Goal: Task Accomplishment & Management: Complete application form

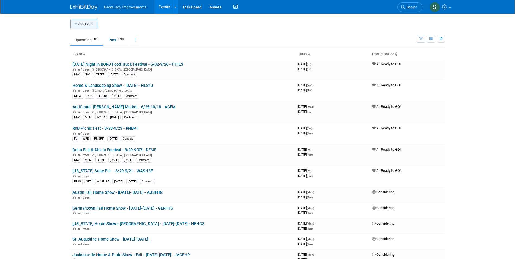
click at [81, 28] on button "Add Event" at bounding box center [83, 24] width 27 height 10
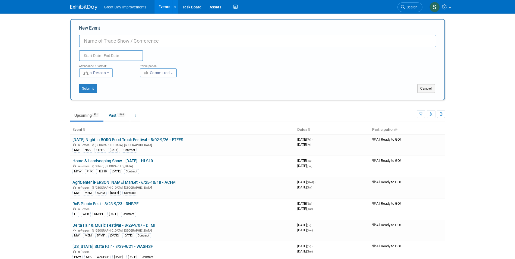
click at [85, 35] on input "New Event" at bounding box center [257, 41] width 357 height 12
paste input "Clermont Farmer's Market (September)"
click at [167, 226] on td "Delta Fair & Music Festival - 8/29-9/07 - DFMF In-Person Memphis, TN MW MEM DFM…" at bounding box center [182, 230] width 225 height 21
drag, startPoint x: 301, startPoint y: 1, endPoint x: 296, endPoint y: 4, distance: 5.5
click at [297, 4] on div "Great Day Improvements Events Add Event Bulk Upload Events Shareable Event Boar…" at bounding box center [257, 7] width 375 height 14
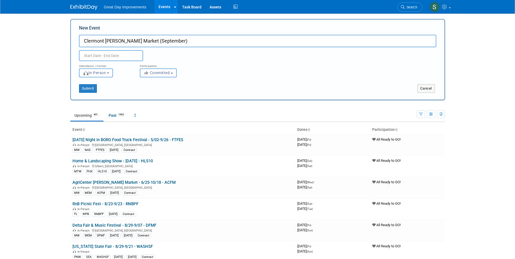
click at [176, 39] on input "Clermont Farmer's Market (September)" at bounding box center [257, 41] width 357 height 12
type input "Clermont [PERSON_NAME] Market (September) - 9/7-9/28 - SEPCFM"
click at [151, 70] on button "Committed" at bounding box center [158, 72] width 37 height 9
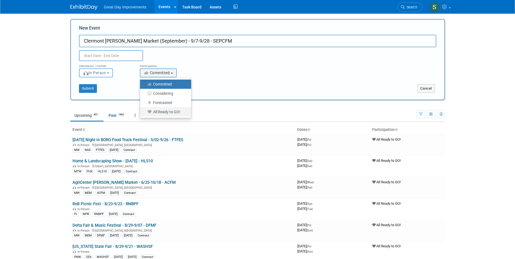
click at [156, 110] on label "All Ready to GO!" at bounding box center [164, 111] width 43 height 7
click at [145, 110] on input "All Ready to GO!" at bounding box center [143, 112] width 4 height 4
select select "102"
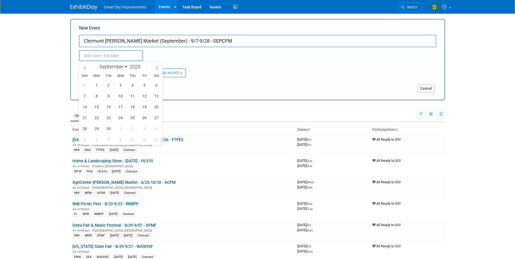
click at [120, 56] on input "text" at bounding box center [111, 55] width 64 height 11
click at [83, 95] on span "7" at bounding box center [85, 96] width 11 height 11
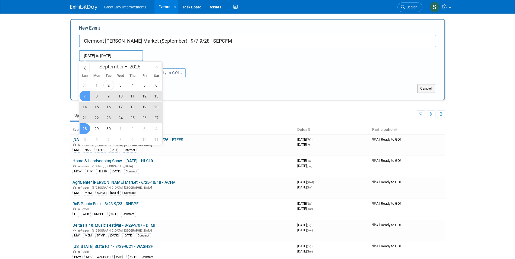
click at [88, 129] on span "28" at bounding box center [85, 128] width 11 height 11
type input "Sep 7, 2025 to Sep 28, 2025"
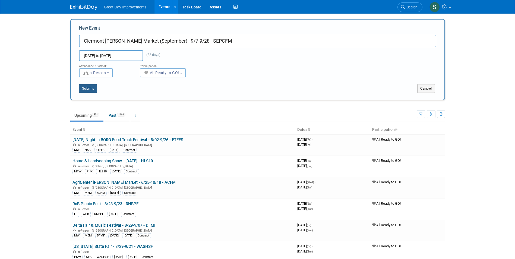
click at [93, 88] on button "Submit" at bounding box center [88, 88] width 18 height 9
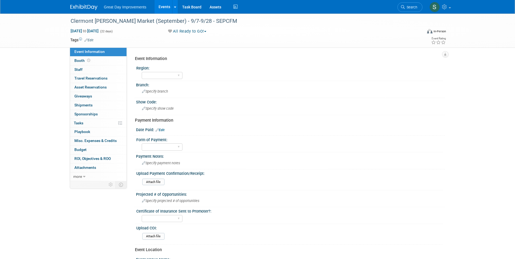
click at [91, 41] on link "Edit" at bounding box center [88, 40] width 9 height 4
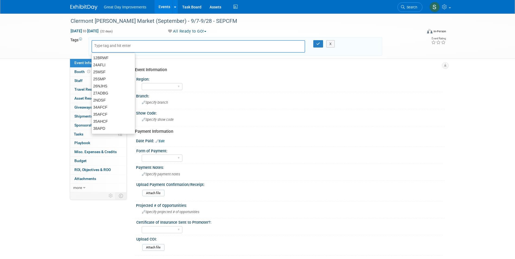
click at [112, 46] on input "text" at bounding box center [115, 45] width 43 height 5
type input "FL"
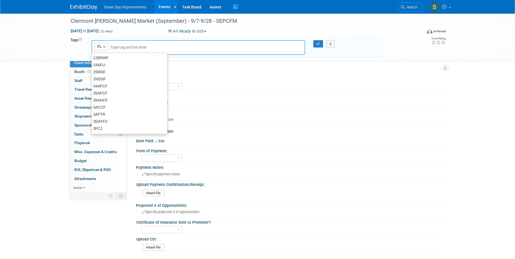
type input "FL"
type input "ORL"
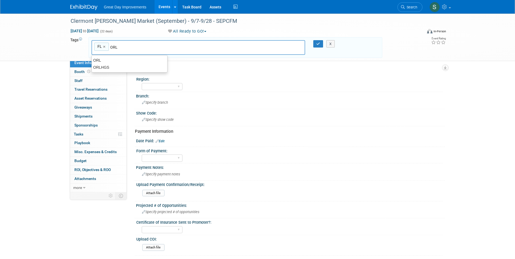
type input "FL, ORL"
type input "[DATE]"
type input "FL, ORL, SEPT25"
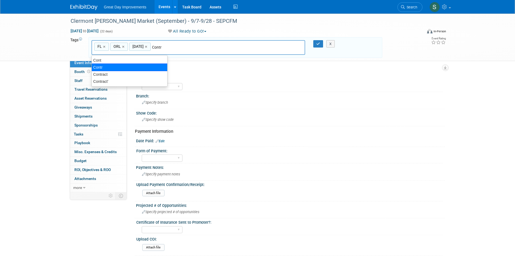
type input "Contract"
type input "FL, ORL, SEPT25, Contract"
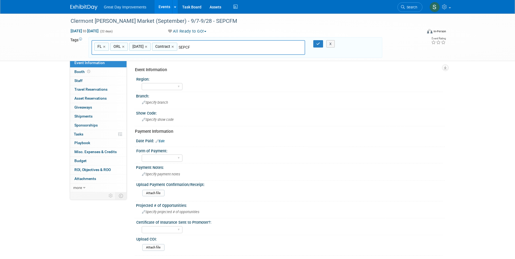
type input "SEPCFM"
type input "FL, ORL, SEPT25, Contract, SEPCFM"
click at [318, 44] on icon "button" at bounding box center [318, 44] width 4 height 4
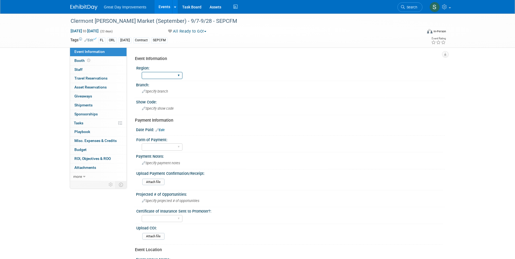
click at [159, 74] on select "GC MA MW MTW NE NEW OV PL PNW SA SE SC UMW FL" at bounding box center [162, 75] width 41 height 7
select select "FL"
click at [142, 72] on select "GC MA MW MTW NE NEW OV PL PNW SA SE SC UMW FL" at bounding box center [162, 75] width 41 height 7
click at [155, 96] on div "Specify branch" at bounding box center [290, 91] width 301 height 8
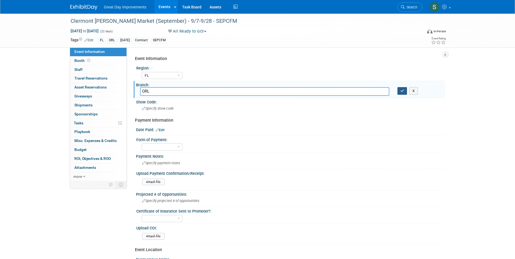
type input "ORL"
click at [404, 88] on button "button" at bounding box center [402, 91] width 10 height 8
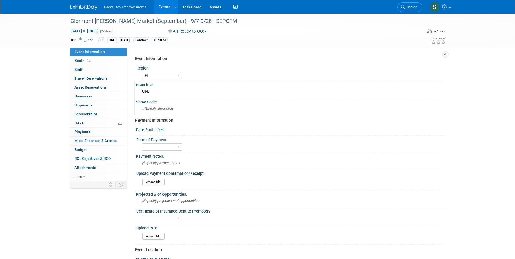
click at [190, 105] on div "Specify show code" at bounding box center [290, 108] width 301 height 8
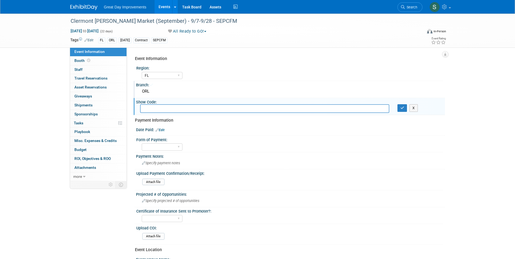
type input "E"
type input "SEPCFM"
click at [400, 110] on button "button" at bounding box center [402, 108] width 10 height 8
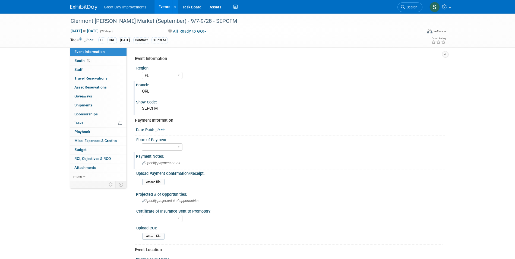
click at [150, 160] on div "Specify payment notes" at bounding box center [290, 163] width 301 height 8
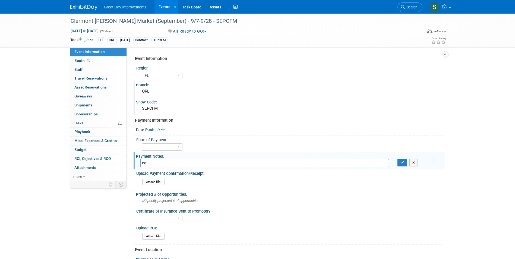
type input "e"
type input "waiting on invoice per submission form"
click at [396, 165] on div "X" at bounding box center [419, 163] width 52 height 8
click at [401, 164] on button "button" at bounding box center [402, 163] width 10 height 8
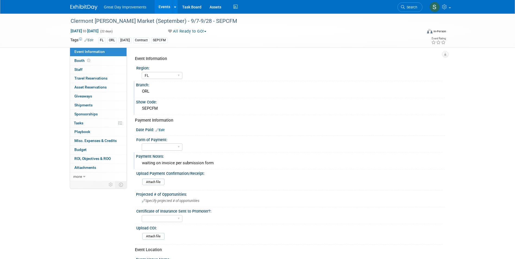
click at [83, 10] on img at bounding box center [83, 7] width 27 height 5
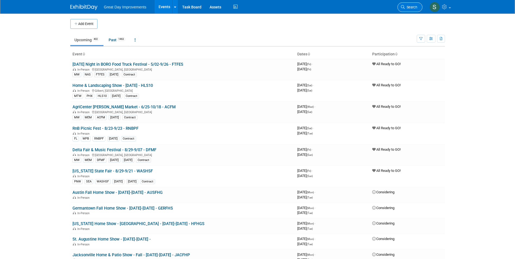
click at [411, 10] on link "Search" at bounding box center [409, 7] width 25 height 10
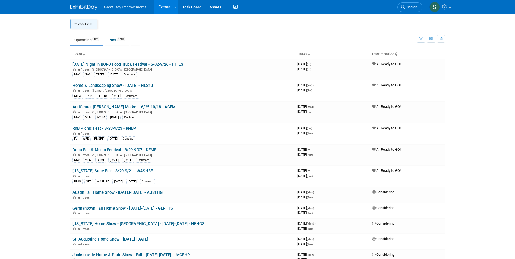
click at [74, 28] on button "Add Event" at bounding box center [83, 24] width 27 height 10
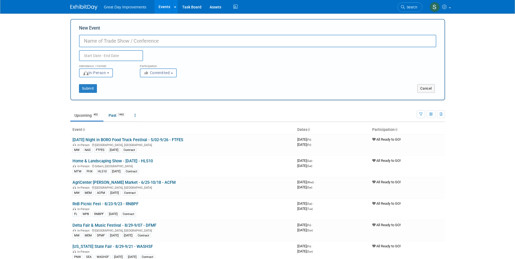
paste input "Clermont [PERSON_NAME] Market (October)"
type input "Clermont [PERSON_NAME] Market (October) - 10/5-10/26 - OCTCFM"
click at [166, 77] on button "Committed" at bounding box center [158, 72] width 37 height 9
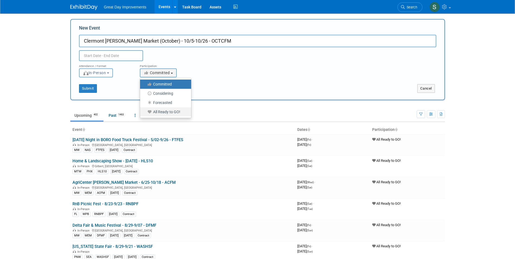
click at [172, 111] on label "All Ready to GO!" at bounding box center [164, 111] width 43 height 7
click at [145, 111] on input "All Ready to GO!" at bounding box center [143, 112] width 4 height 4
select select "102"
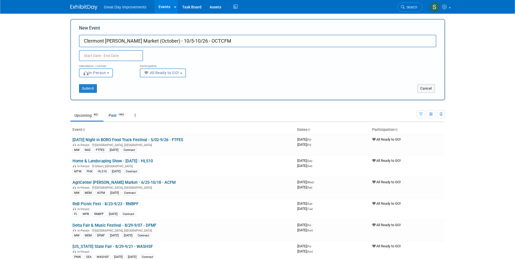
click at [109, 53] on input "text" at bounding box center [111, 55] width 64 height 11
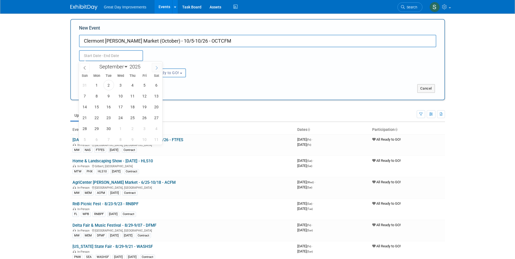
click at [156, 67] on icon at bounding box center [157, 68] width 4 height 4
select select "9"
click at [83, 96] on span "5" at bounding box center [85, 96] width 11 height 11
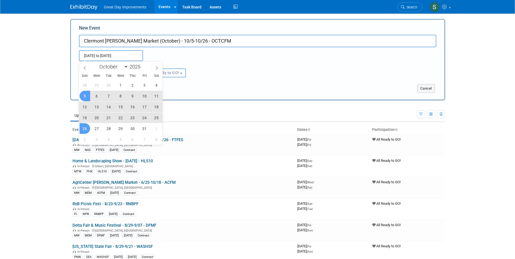
click at [86, 128] on span "26" at bounding box center [85, 128] width 11 height 11
type input "Oct 5, 2025 to Oct 26, 2025"
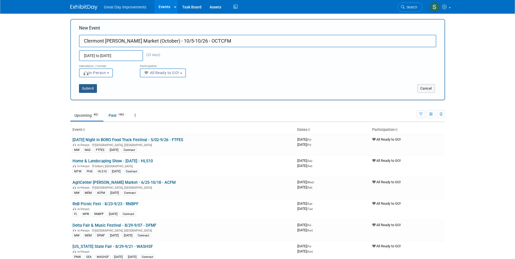
click at [83, 91] on button "Submit" at bounding box center [88, 88] width 18 height 9
type input "Clermont [PERSON_NAME] Market (October) - 10/5-10/26 - OCTCFM"
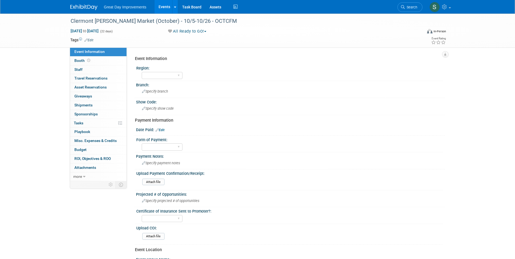
click at [93, 40] on link "Edit" at bounding box center [88, 40] width 9 height 4
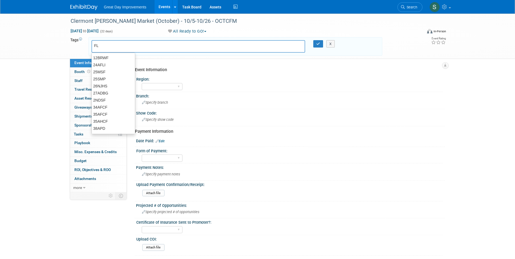
type input "FL"
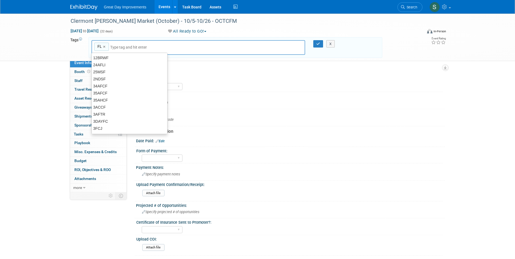
type input "FL"
type input "ORL"
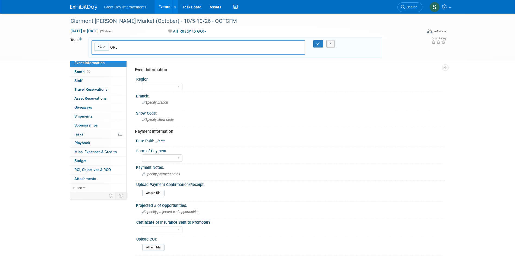
type input "FL, ORL"
type input "OCTCFM"
type input "FL, ORL, OCTCFM"
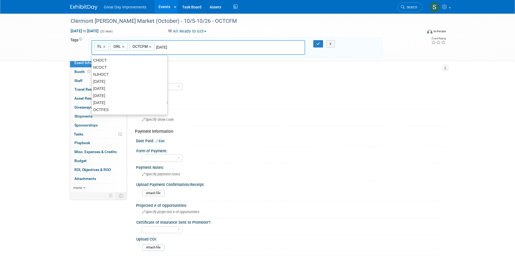
type input "[DATE]"
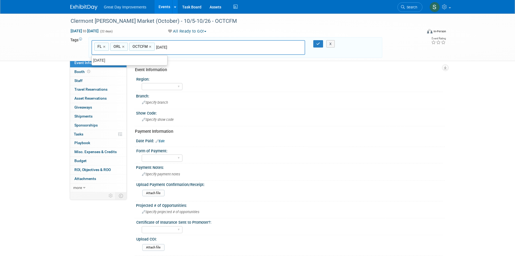
type input "FL, ORL, OCTCFM, OCT25"
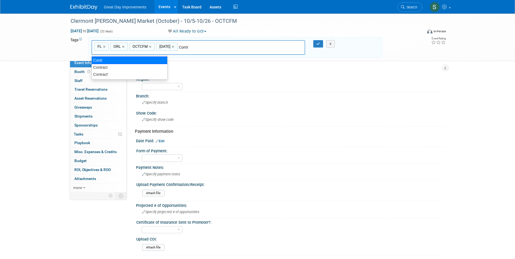
type input "Contract"
type input "FL, ORL, OCTCFM, OCT25, Contract"
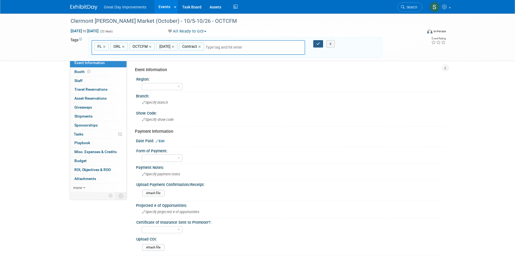
click at [320, 42] on icon "button" at bounding box center [318, 44] width 4 height 4
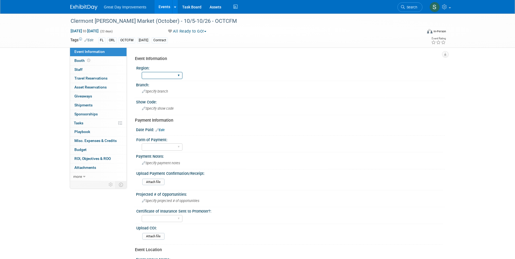
click at [150, 76] on select "GC MA MW MTW NE NEW OV PL PNW SA SE SC UMW FL" at bounding box center [162, 75] width 41 height 7
select select "FL"
click at [142, 72] on select "GC MA MW MTW NE NEW OV PL PNW SA SE SC UMW FL" at bounding box center [162, 75] width 41 height 7
click at [158, 83] on div "Branch:" at bounding box center [290, 84] width 309 height 7
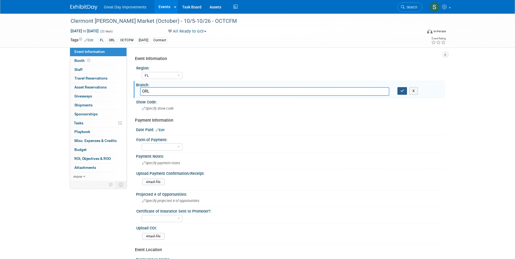
type input "ORL"
click at [403, 91] on icon "button" at bounding box center [402, 91] width 4 height 4
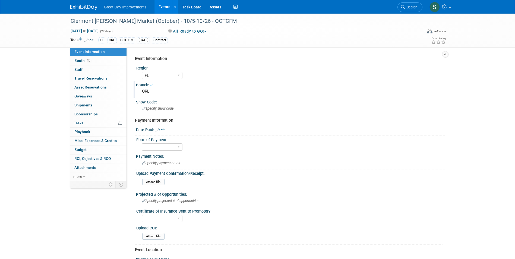
click at [180, 97] on div "Branch: ORL" at bounding box center [289, 89] width 311 height 17
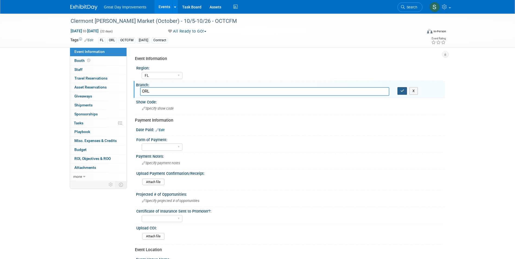
click at [405, 87] on button "button" at bounding box center [402, 91] width 10 height 8
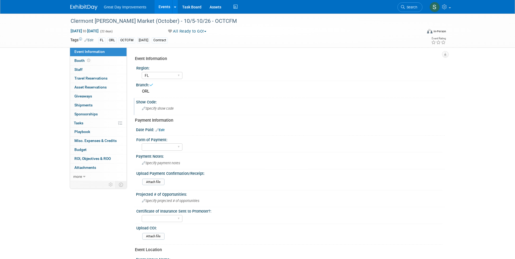
click at [203, 107] on div "Specify show code" at bounding box center [290, 108] width 301 height 8
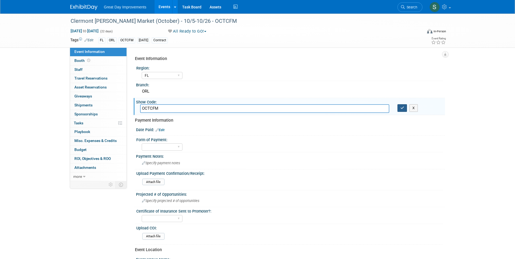
type input "OCTCFM"
click at [402, 107] on icon "button" at bounding box center [402, 108] width 4 height 4
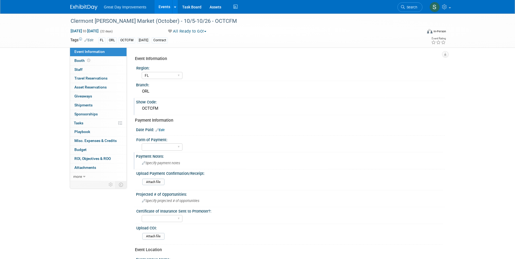
click at [174, 166] on div "Specify payment notes" at bounding box center [290, 163] width 301 height 8
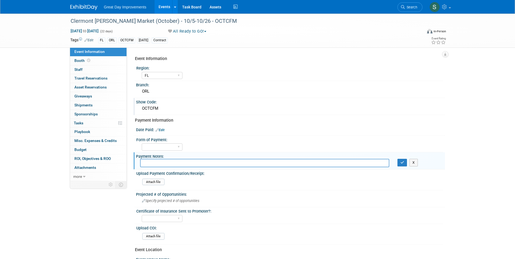
type input "a"
type input "waiting on invoice per submission form"
click at [400, 162] on icon "button" at bounding box center [402, 163] width 4 height 4
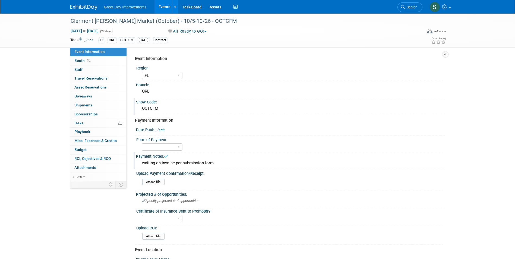
click at [77, 4] on link at bounding box center [87, 4] width 34 height 4
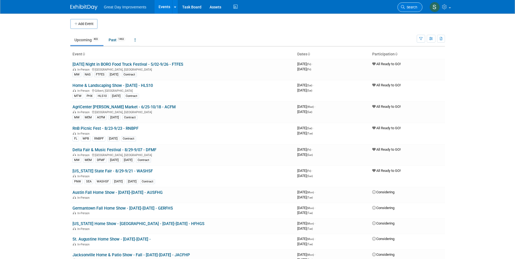
click at [409, 11] on link "Search" at bounding box center [409, 7] width 25 height 10
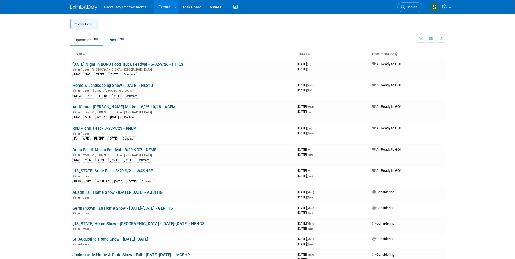
drag, startPoint x: 100, startPoint y: 20, endPoint x: 95, endPoint y: 24, distance: 6.3
click at [100, 21] on td at bounding box center [261, 24] width 329 height 10
click at [95, 24] on button "Add Event" at bounding box center [83, 24] width 27 height 10
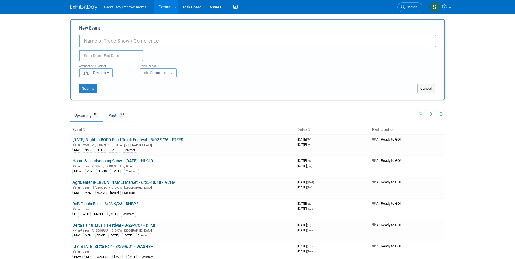
paste input "Clermont Farmer's Market (November)"
type input "Clermont [PERSON_NAME] Market (November) - 11/02-11/30 - NOVCFM"
click at [150, 74] on span "Committed" at bounding box center [157, 73] width 26 height 4
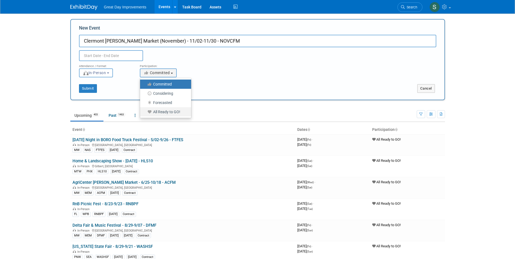
click at [175, 113] on label "All Ready to GO!" at bounding box center [164, 111] width 43 height 7
click at [145, 113] on input "All Ready to GO!" at bounding box center [143, 112] width 4 height 4
select select "102"
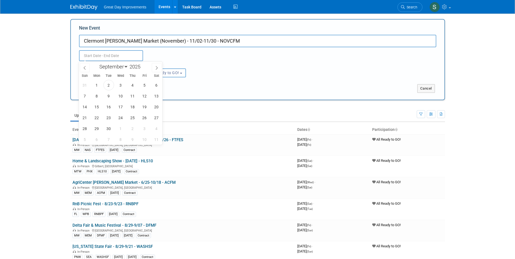
click at [113, 57] on input "text" at bounding box center [111, 55] width 64 height 11
click at [157, 71] on span at bounding box center [157, 67] width 10 height 9
select select "10"
click at [84, 98] on span "2" at bounding box center [85, 96] width 11 height 11
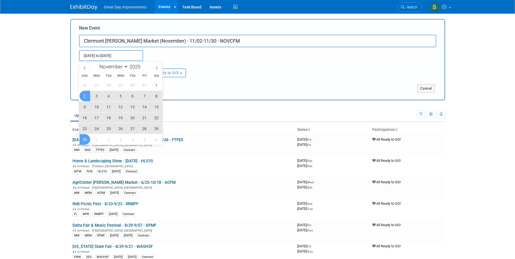
click at [86, 142] on span "30" at bounding box center [85, 139] width 11 height 11
type input "Nov 2, 2025 to Nov 30, 2025"
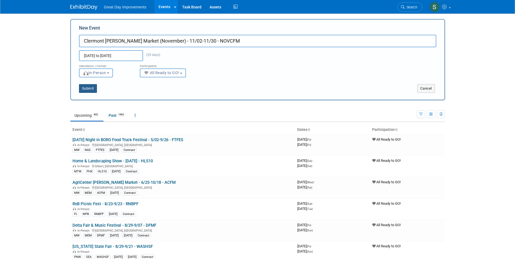
click at [84, 90] on button "Submit" at bounding box center [88, 88] width 18 height 9
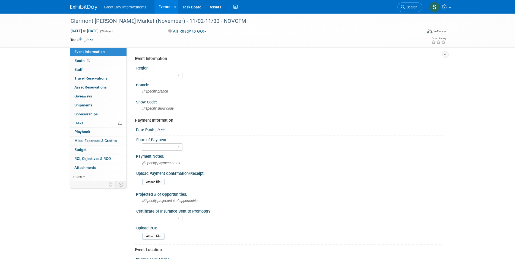
click at [92, 37] on td "Tags Edit" at bounding box center [81, 39] width 23 height 5
click at [92, 41] on link "Edit" at bounding box center [88, 40] width 9 height 4
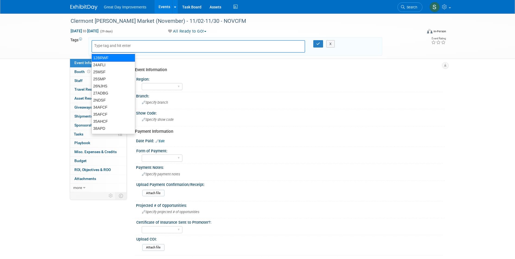
click at [112, 45] on input "text" at bounding box center [115, 45] width 43 height 5
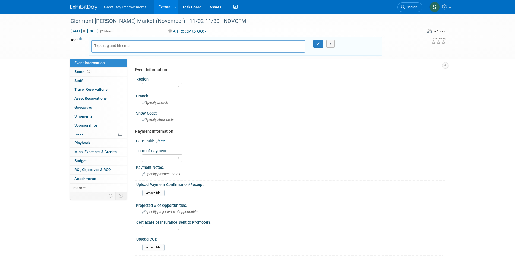
drag, startPoint x: 153, startPoint y: 41, endPoint x: 158, endPoint y: 50, distance: 10.5
click at [153, 41] on div at bounding box center [198, 46] width 214 height 12
click at [156, 47] on div at bounding box center [198, 46] width 214 height 12
click at [158, 48] on div at bounding box center [198, 46] width 214 height 12
click at [159, 46] on div at bounding box center [198, 46] width 214 height 12
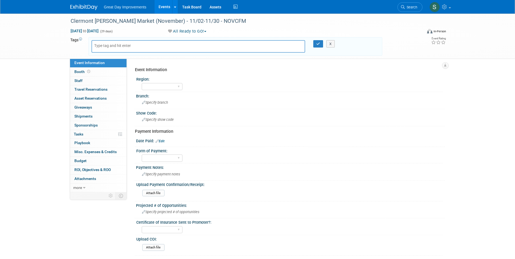
click at [173, 46] on div at bounding box center [198, 46] width 214 height 12
type input "FL"
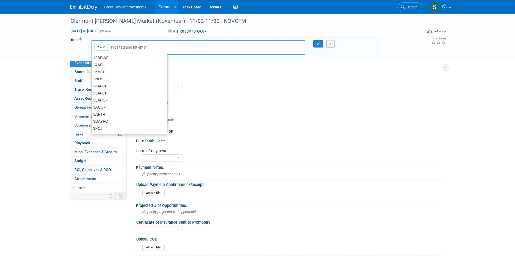
type input "FL"
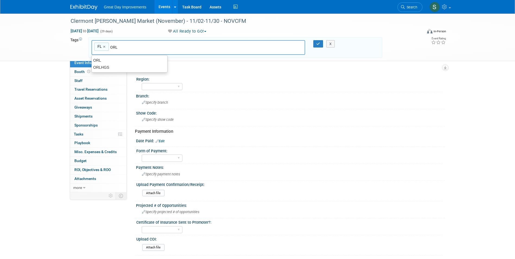
type input "ORL"
type input "FL, [GEOGRAPHIC_DATA]"
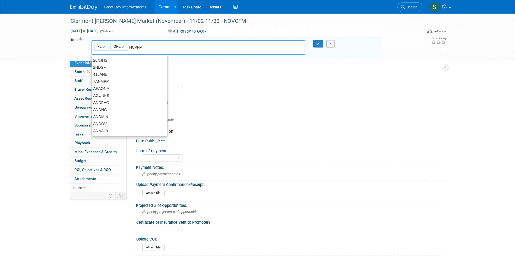
type input "NOVFM"
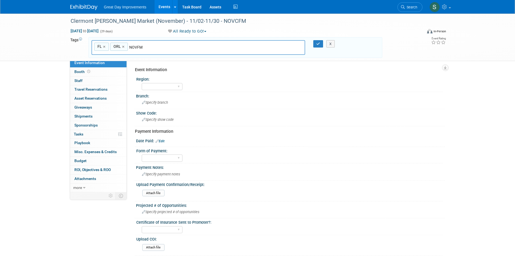
type input "FL, ORL, NOVFM"
click at [149, 46] on link "×" at bounding box center [149, 47] width 4 height 6
type input "FL, [GEOGRAPHIC_DATA]"
type input "[DATE]"
type input "FL, ORL, [DATE]"
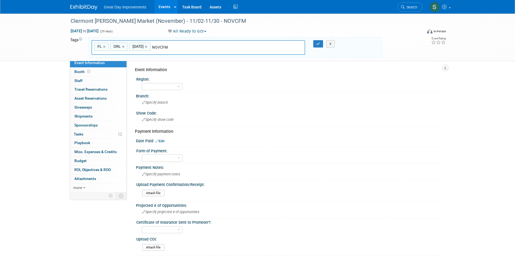
type input "NOVCFM"
type input "FL, ORL, [DATE], NOVCFM"
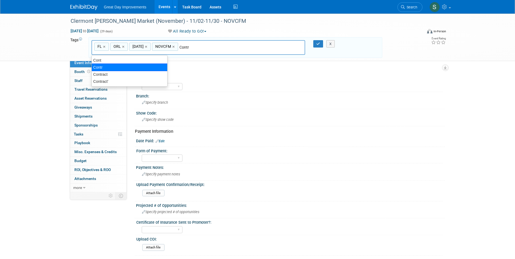
type input "Contract"
type input "FL, ORL, [DATE], NOVCFM, Contract"
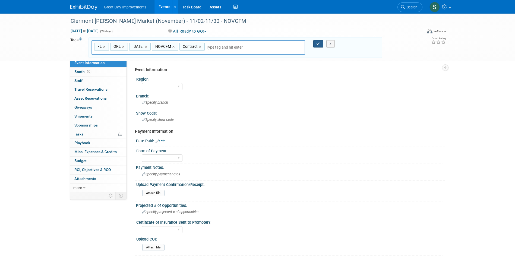
click at [317, 44] on icon "button" at bounding box center [318, 44] width 4 height 4
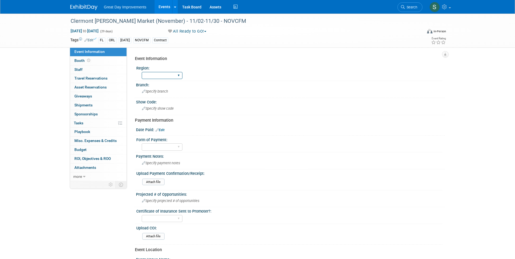
click at [164, 76] on select "GC MA MW MTW NE NEW OV PL PNW SA SE SC UMW FL" at bounding box center [162, 75] width 41 height 7
select select "FL"
click at [142, 72] on select "GC MA MW MTW NE NEW OV PL PNW SA SE SC UMW FL" at bounding box center [162, 75] width 41 height 7
click at [162, 97] on div "Branch: Specify branch" at bounding box center [289, 89] width 311 height 17
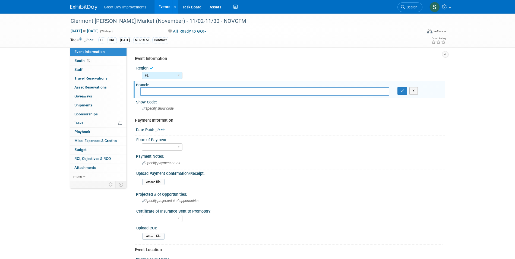
click at [162, 94] on input "text" at bounding box center [264, 91] width 249 height 8
type input "ORL"
click at [400, 89] on button "button" at bounding box center [402, 91] width 10 height 8
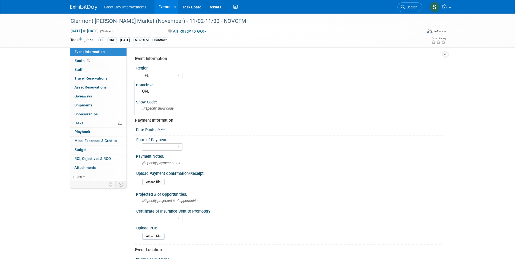
click at [211, 108] on div "Specify show code" at bounding box center [290, 108] width 301 height 8
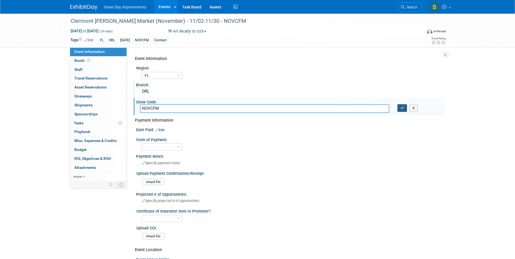
type input "NOVCFM"
click at [403, 108] on icon "button" at bounding box center [402, 108] width 4 height 4
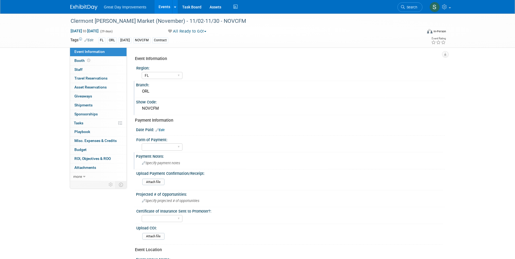
click at [170, 162] on span "Specify payment notes" at bounding box center [161, 163] width 38 height 4
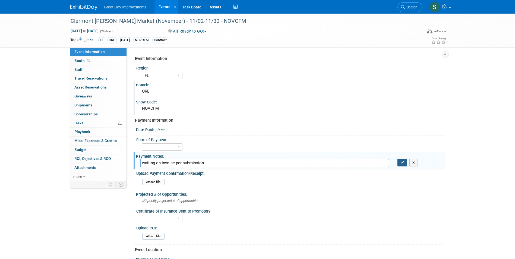
type input "waiting on invoice per submission"
click at [401, 162] on icon "button" at bounding box center [402, 163] width 4 height 4
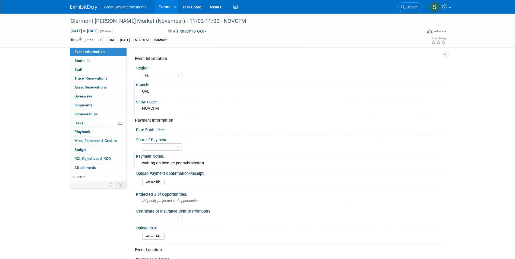
click at [78, 7] on img at bounding box center [83, 7] width 27 height 5
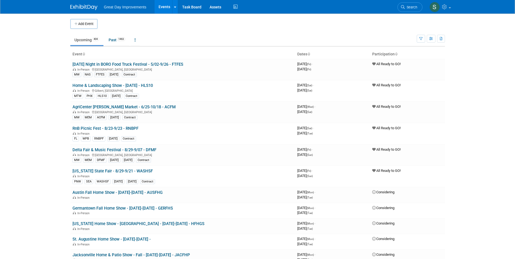
click at [82, 28] on button "Add Event" at bounding box center [83, 24] width 27 height 10
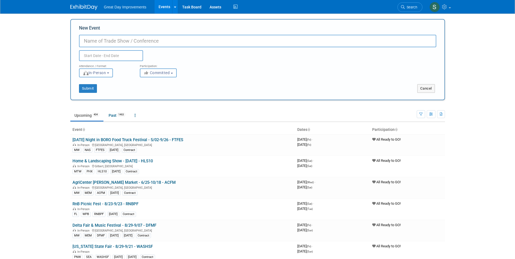
paste input "Clermont Farmer's Market (December)"
type input "Clermont [PERSON_NAME] Market (December) - 12/07-12/28 - DECCFM"
click at [169, 71] on span "Committed" at bounding box center [157, 73] width 26 height 4
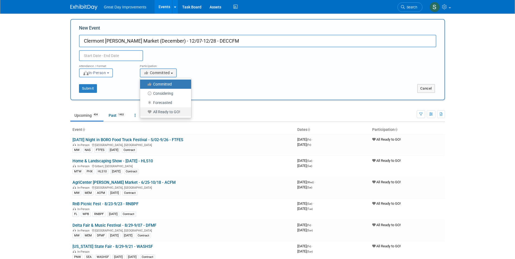
click at [175, 114] on label "All Ready to GO!" at bounding box center [164, 111] width 43 height 7
click at [145, 114] on input "All Ready to GO!" at bounding box center [143, 112] width 4 height 4
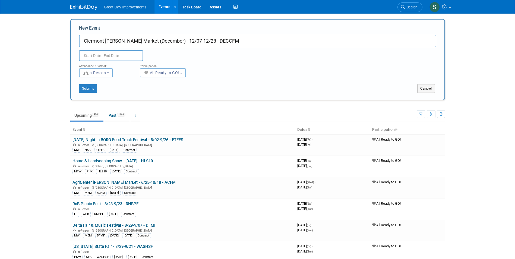
select select "102"
click at [126, 54] on input "text" at bounding box center [111, 55] width 64 height 11
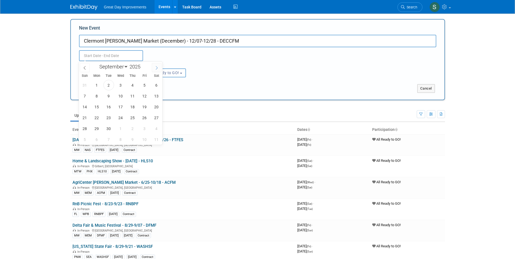
click at [157, 65] on span at bounding box center [157, 67] width 10 height 9
click at [157, 66] on icon at bounding box center [157, 68] width 4 height 4
select select "11"
click at [86, 96] on span "7" at bounding box center [85, 96] width 11 height 11
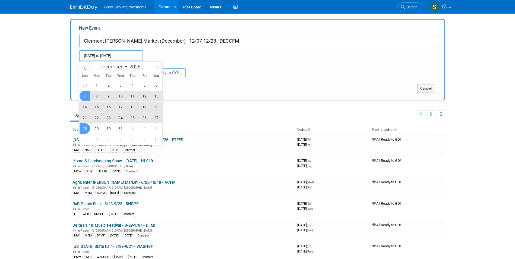
click at [85, 128] on span "28" at bounding box center [85, 128] width 11 height 11
type input "Dec 7, 2025 to Dec 28, 2025"
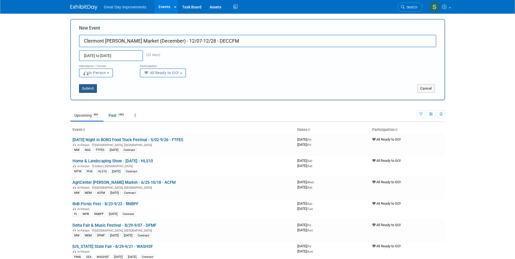
click at [92, 90] on button "Submit" at bounding box center [88, 88] width 18 height 9
type input "Clermont [PERSON_NAME] Market (December) - 12/07-12/28 - DECCFM"
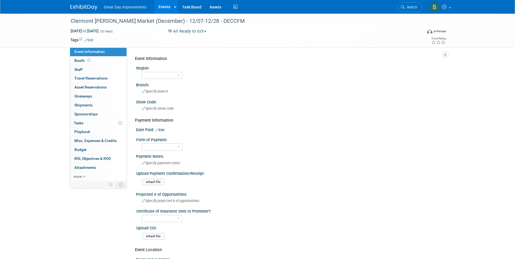
click at [91, 39] on link "Edit" at bounding box center [88, 40] width 9 height 4
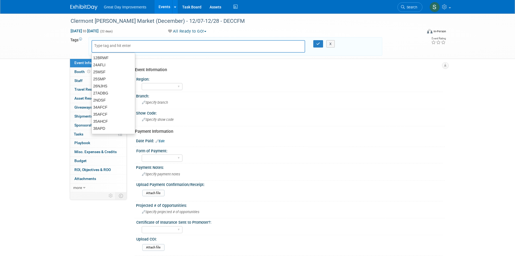
click at [103, 45] on input "text" at bounding box center [115, 45] width 43 height 5
type input "FL"
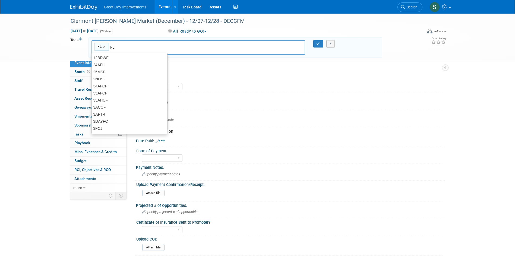
type input "FL"
type input "ORL"
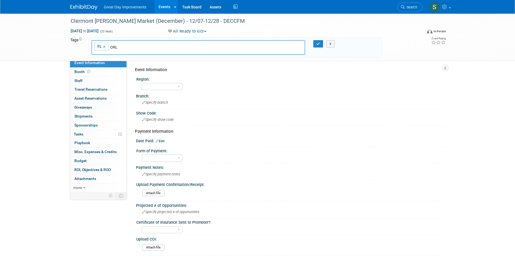
type input "FL, ORL"
type input "CCHDEC5"
type input "FL, ORL, CCHDEC5"
click at [149, 46] on div "CCHDEC5 ×" at bounding box center [142, 47] width 27 height 8
type input "CCHDEC5"
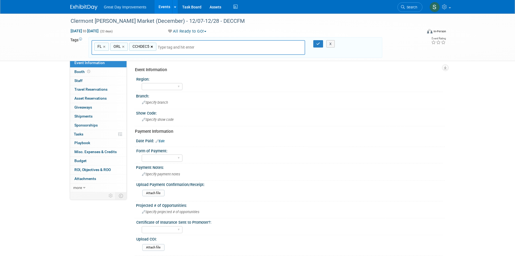
click at [151, 46] on link "×" at bounding box center [153, 47] width 4 height 6
type input "FL, ORL"
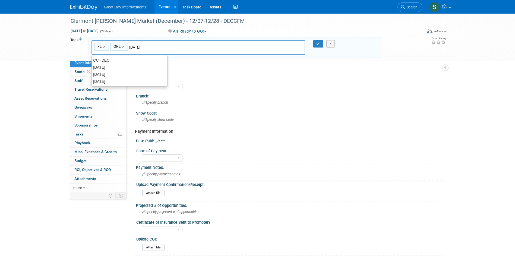
type input "[DATE]"
type input "FL, ORL, DEC25"
type input "DECCFM"
type input "FL, ORL, DEC25, DECCFM"
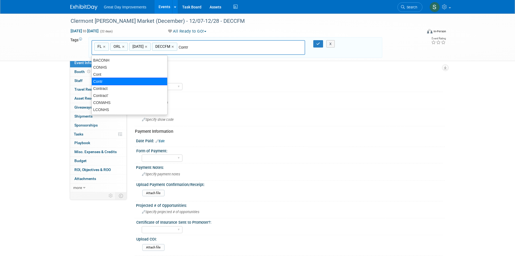
type input "Contract"
type input "FL, ORL, DEC25, DECCFM, Contract"
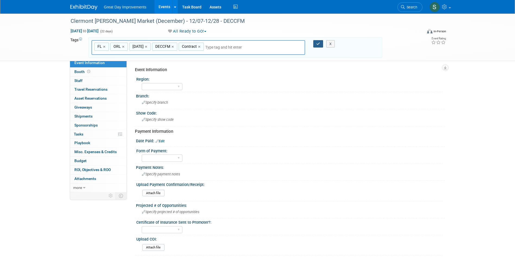
click at [320, 46] on button "button" at bounding box center [318, 44] width 10 height 8
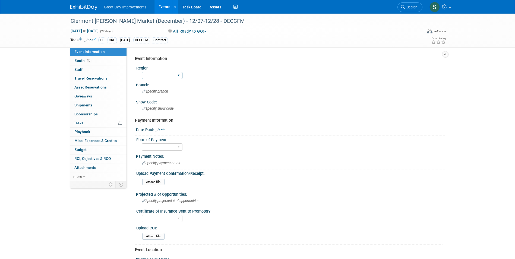
click at [171, 76] on select "GC MA MW MTW NE NEW OV PL PNW SA SE SC UMW FL" at bounding box center [162, 75] width 41 height 7
select select "FL"
click at [142, 72] on select "GC MA MW MTW NE NEW OV PL PNW SA SE SC UMW FL" at bounding box center [162, 75] width 41 height 7
click at [165, 95] on div "Specify branch" at bounding box center [290, 91] width 301 height 8
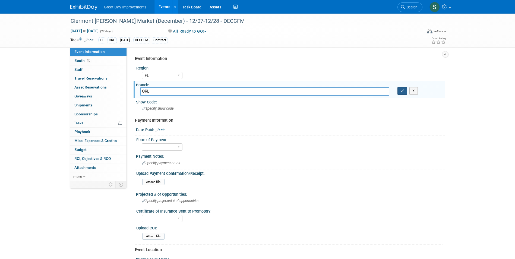
type input "ORL"
click at [403, 92] on icon "button" at bounding box center [402, 91] width 4 height 4
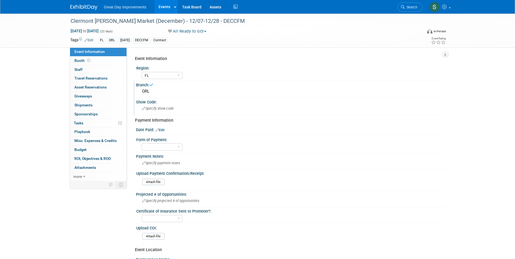
click at [189, 106] on div "Specify show code" at bounding box center [290, 108] width 301 height 8
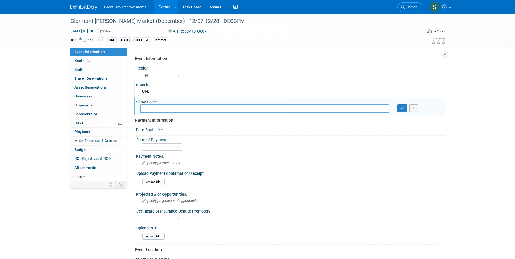
type input "C"
type input "DECCFM"
click at [401, 111] on button "button" at bounding box center [402, 108] width 10 height 8
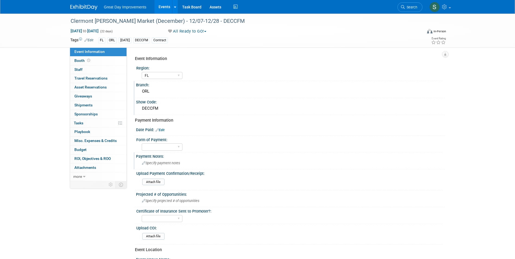
click at [178, 161] on span "Specify payment notes" at bounding box center [161, 163] width 38 height 4
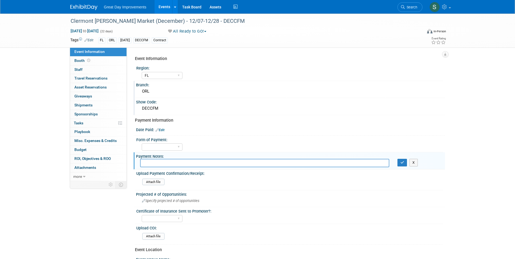
type input "a"
type input "waiting on invoice per submission form"
click at [403, 161] on icon "button" at bounding box center [402, 163] width 4 height 4
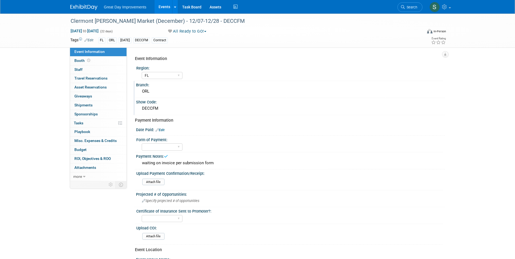
click at [71, 6] on img at bounding box center [83, 7] width 27 height 5
